Goal: Transaction & Acquisition: Purchase product/service

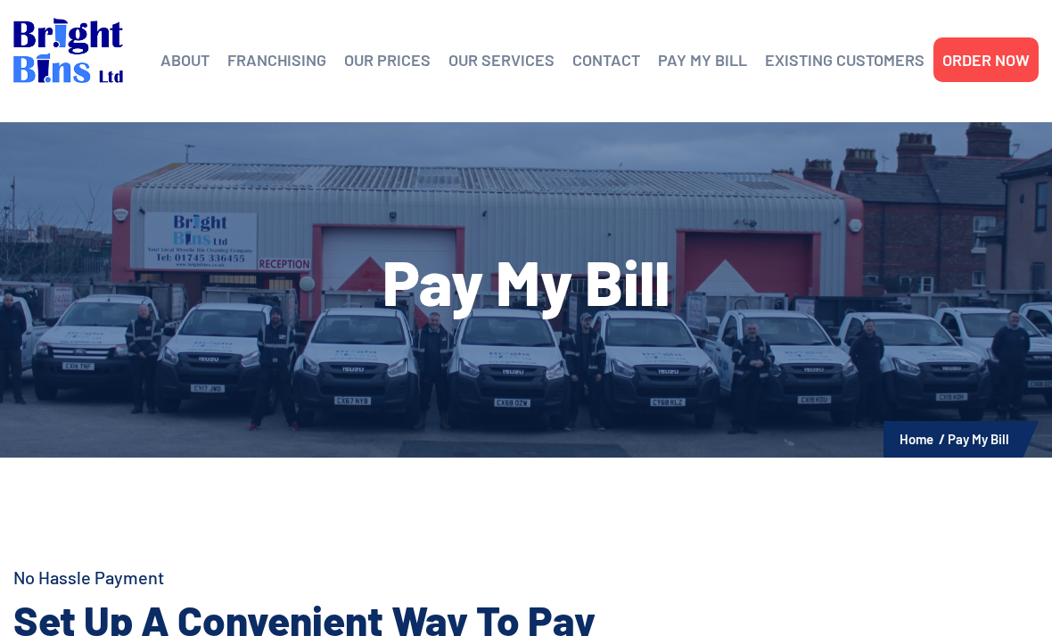
click at [720, 68] on link "PAY MY BILL" at bounding box center [702, 59] width 89 height 27
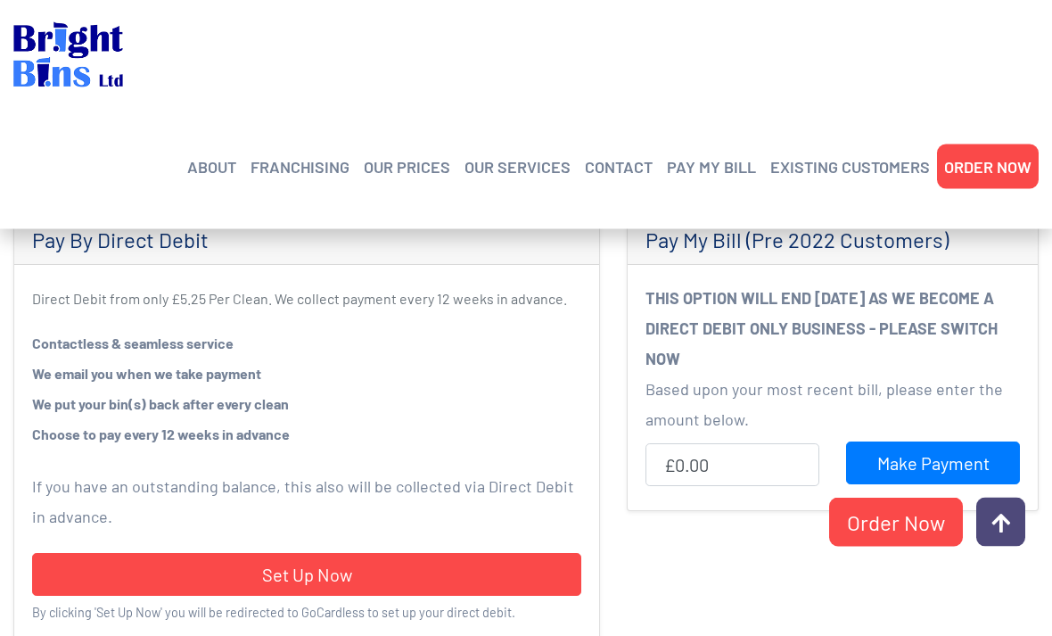
scroll to position [544, 0]
click at [709, 465] on input "£0.00" at bounding box center [733, 464] width 174 height 43
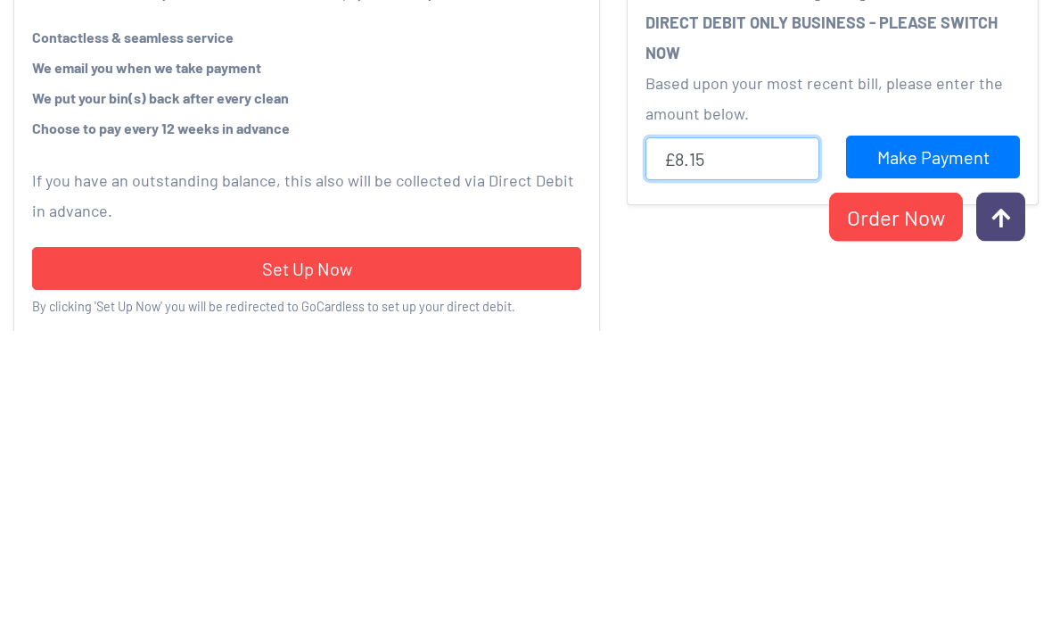
type input "£8.15"
click at [936, 441] on input "Make Payment" at bounding box center [933, 462] width 174 height 43
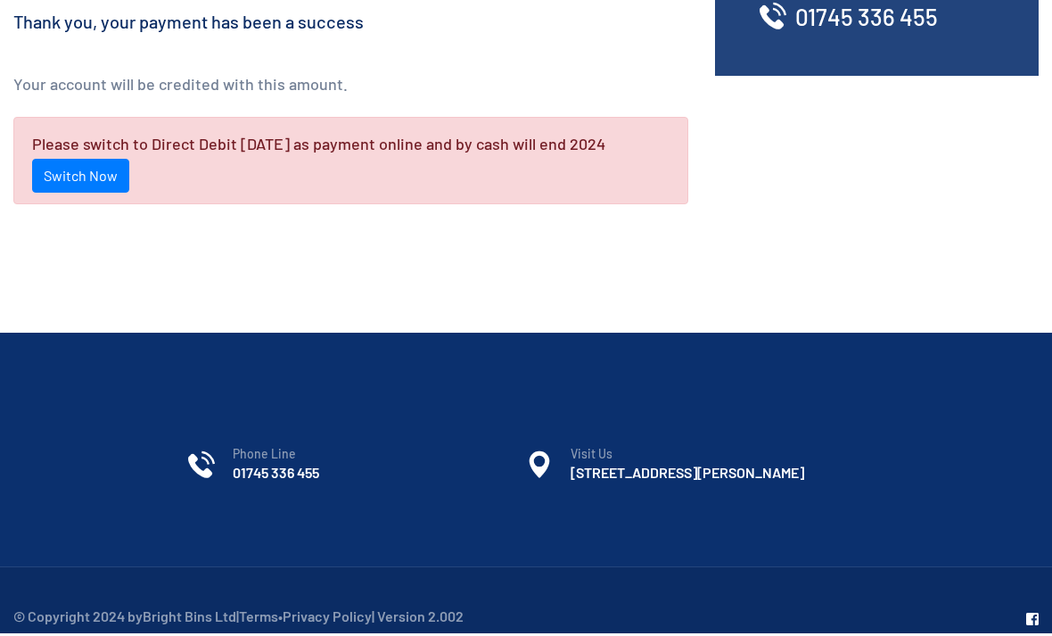
scroll to position [210, 0]
